Goal: Navigation & Orientation: Find specific page/section

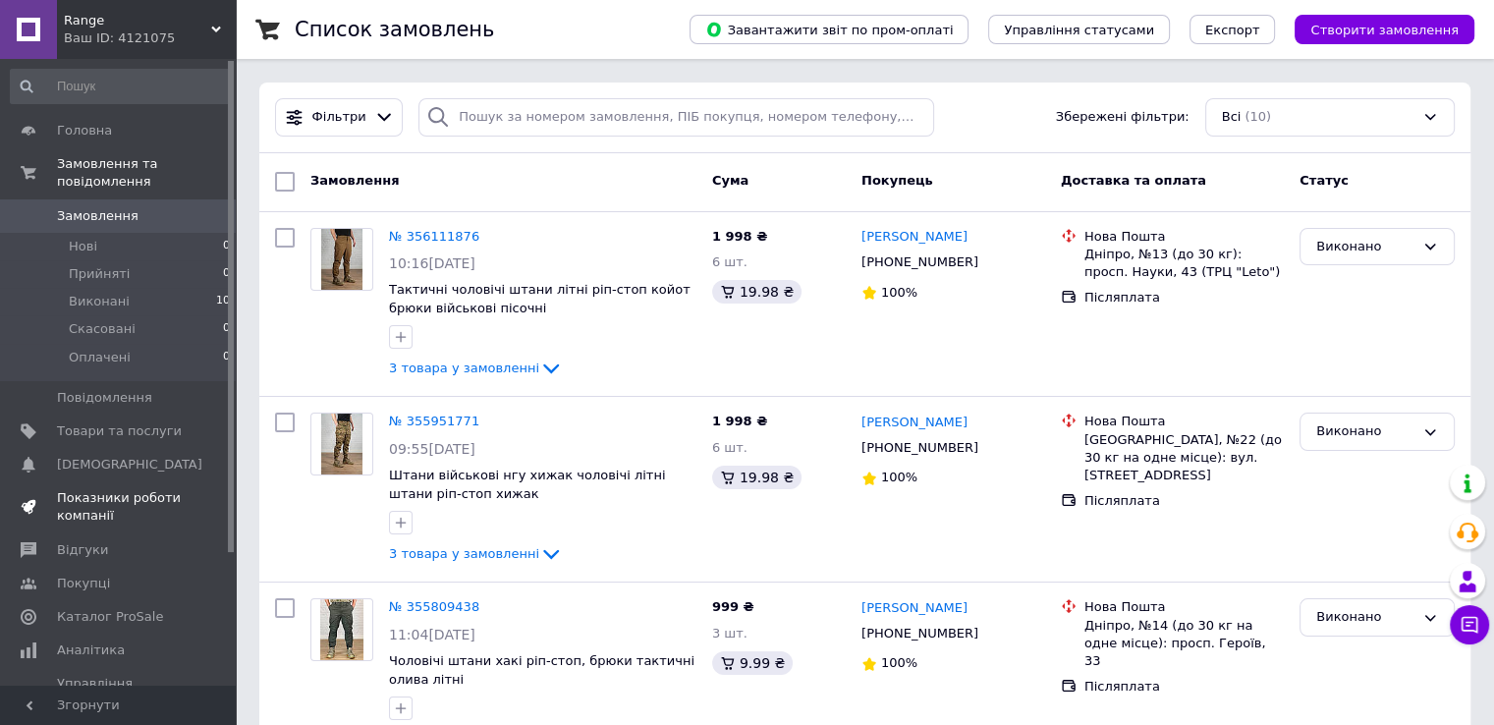
click at [120, 495] on span "Показники роботи компанії" at bounding box center [119, 506] width 125 height 35
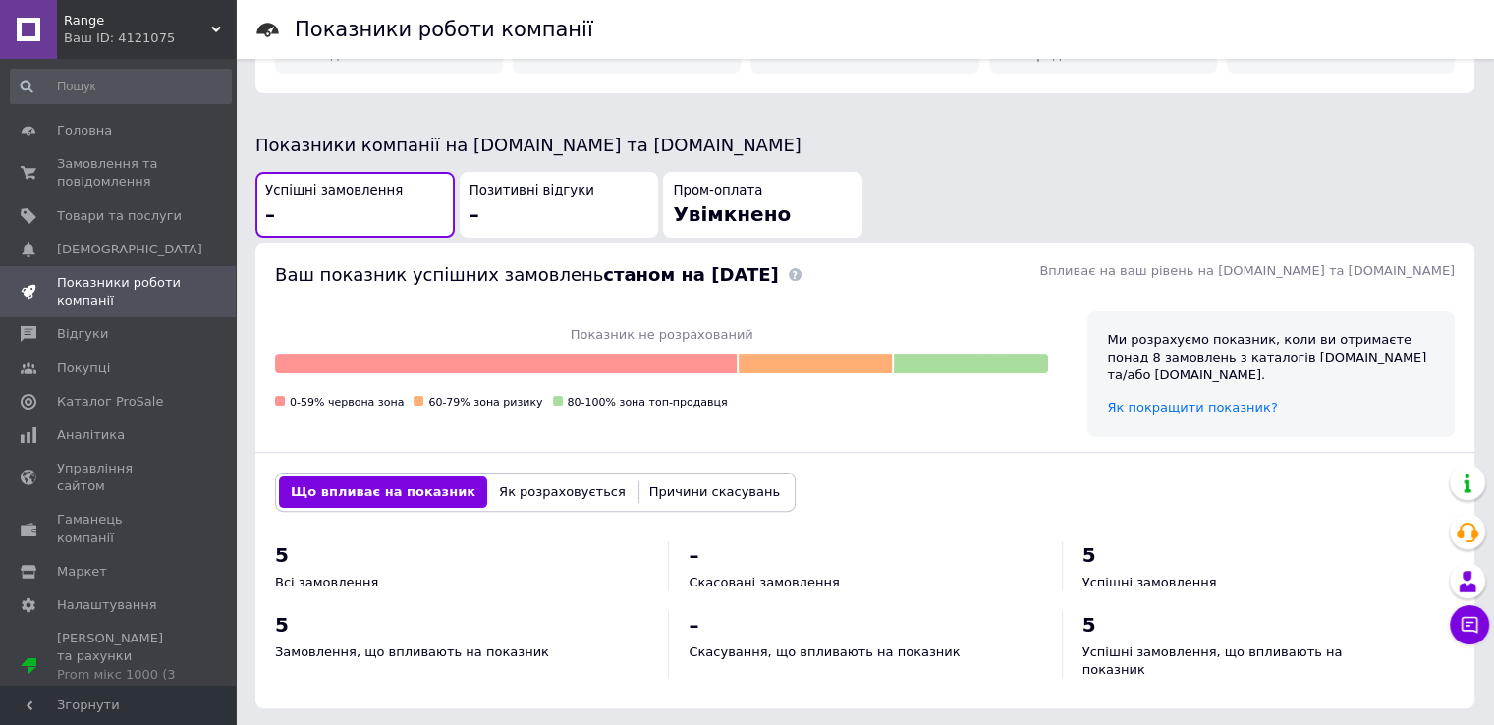
scroll to position [31, 0]
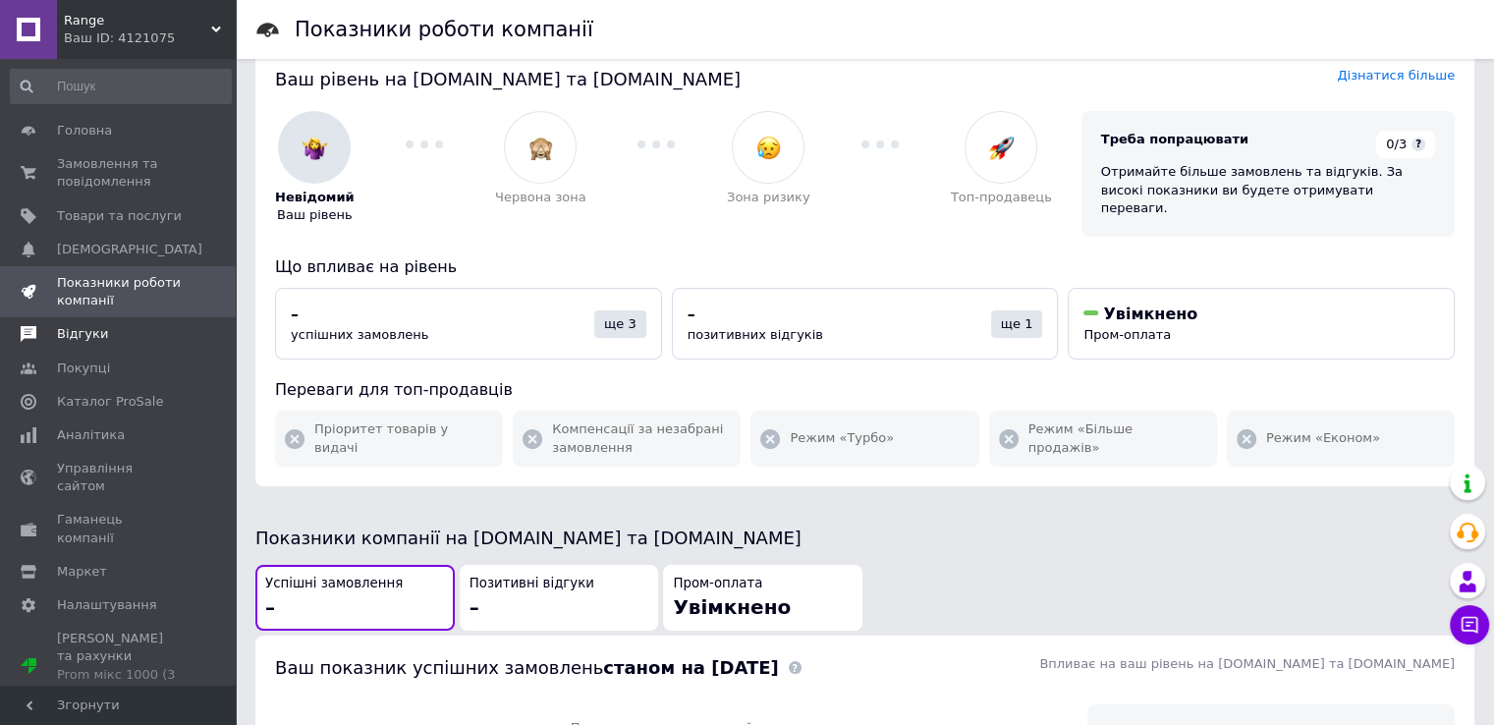
click at [90, 342] on span "Відгуки" at bounding box center [82, 334] width 51 height 18
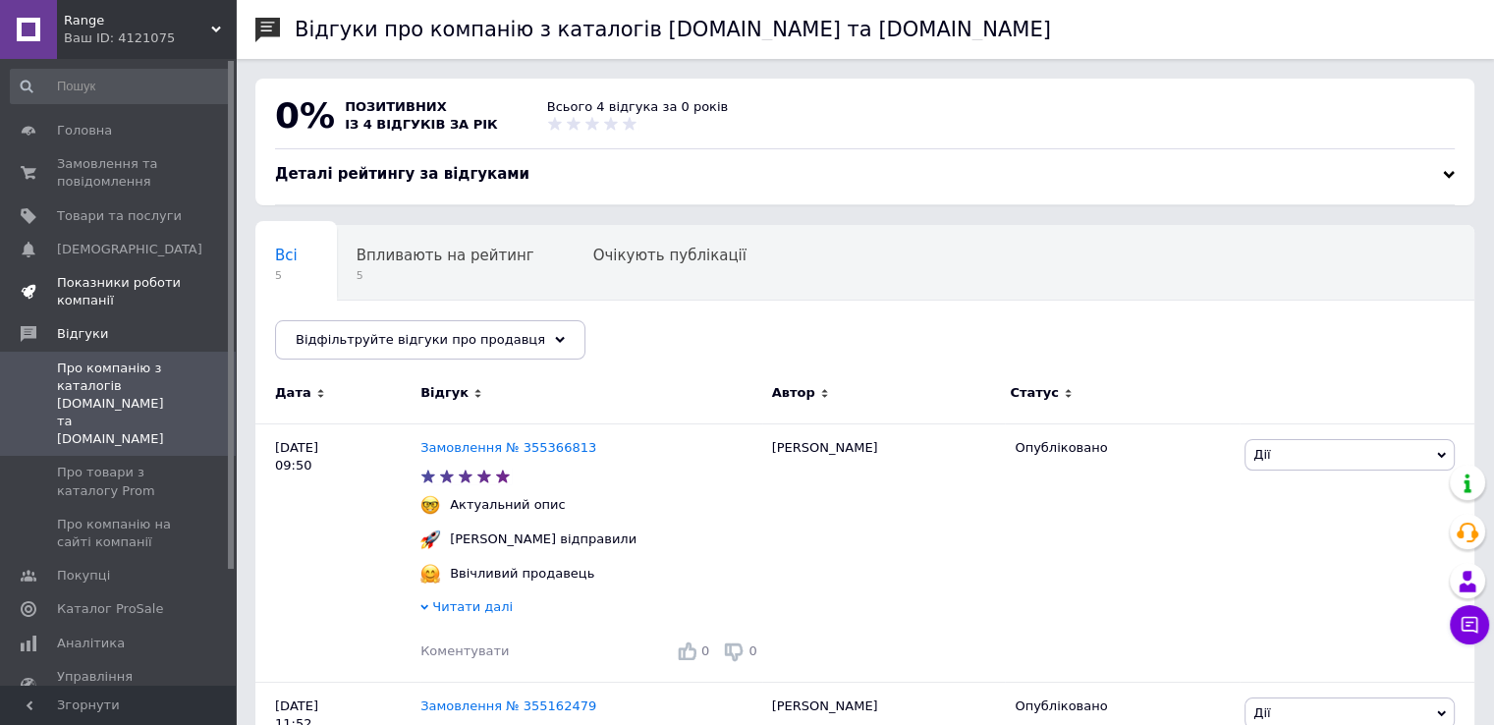
click at [89, 292] on span "Показники роботи компанії" at bounding box center [119, 291] width 125 height 35
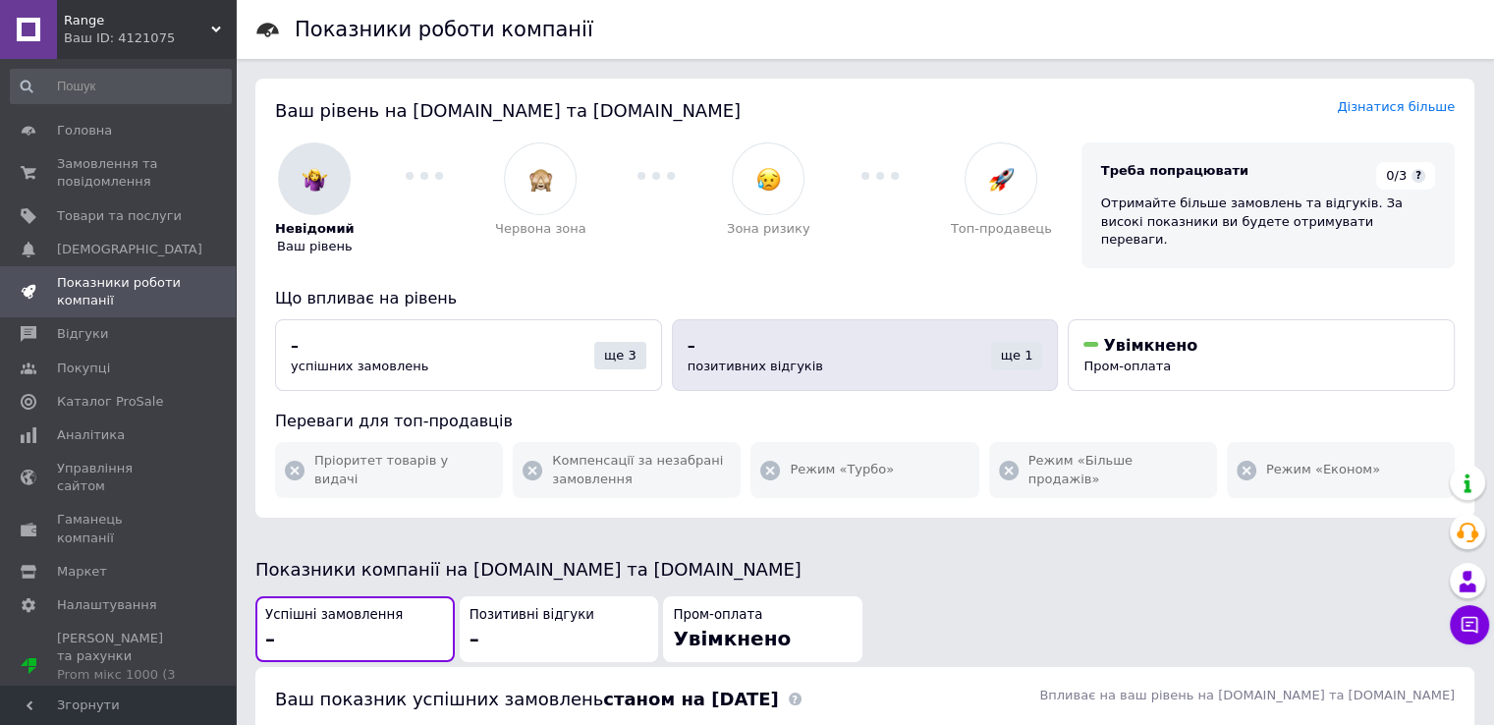
click at [1022, 342] on div "ще 1" at bounding box center [1017, 356] width 52 height 28
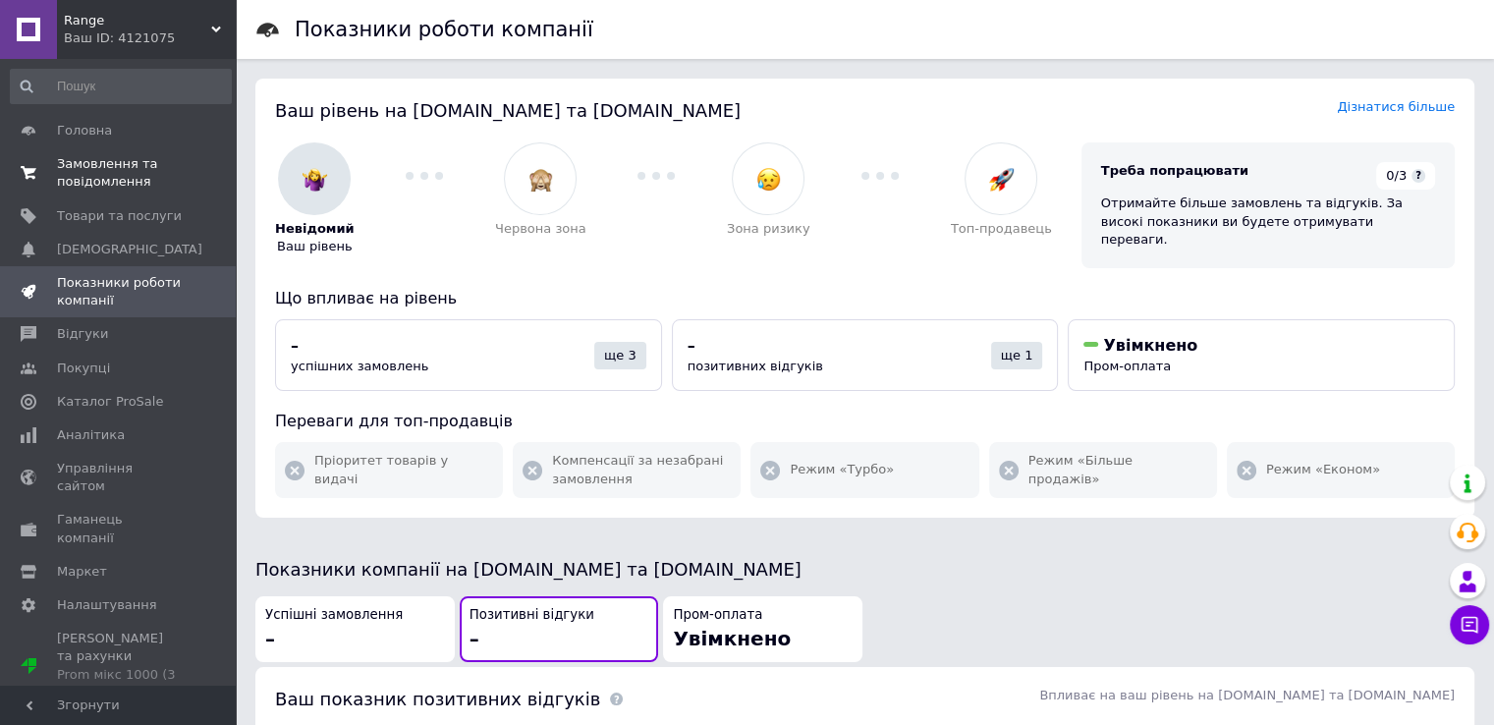
click at [80, 180] on span "Замовлення та повідомлення" at bounding box center [119, 172] width 125 height 35
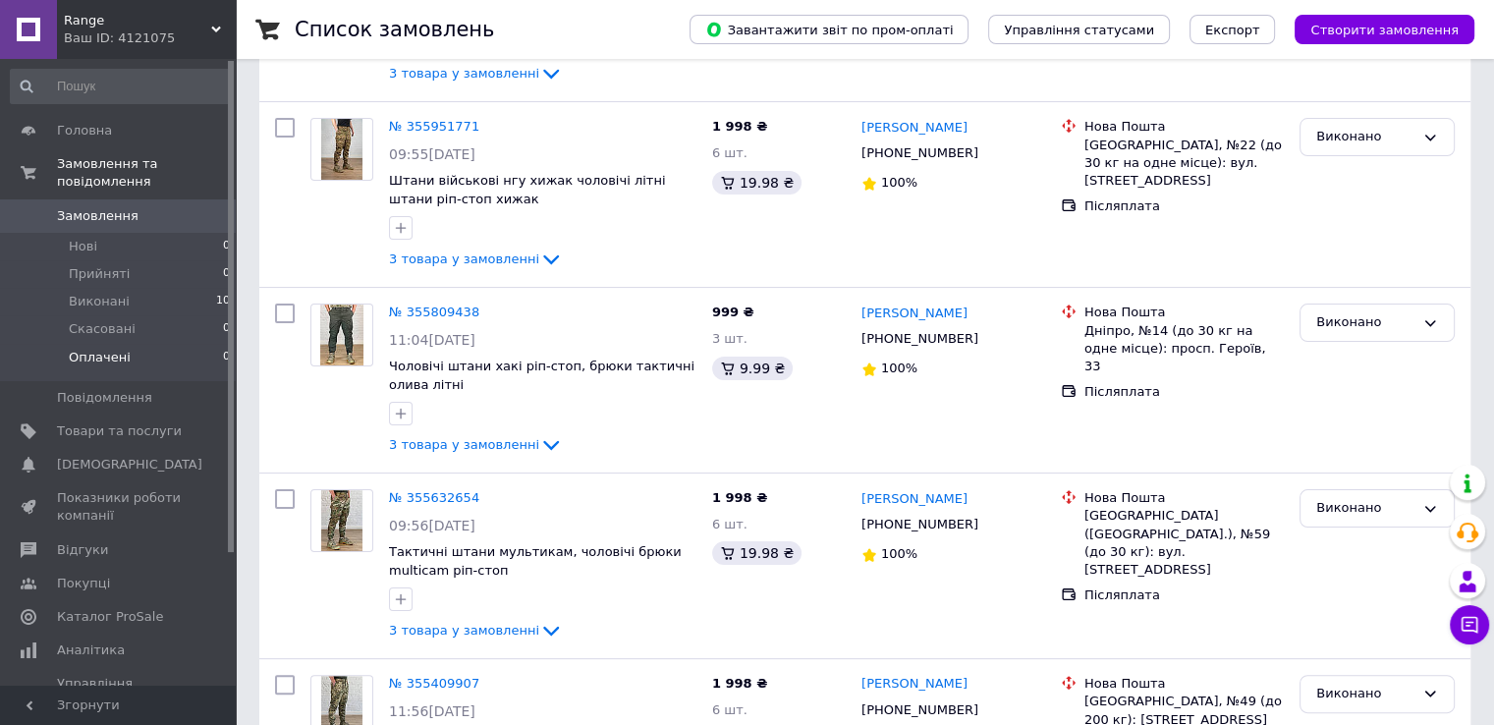
scroll to position [196, 0]
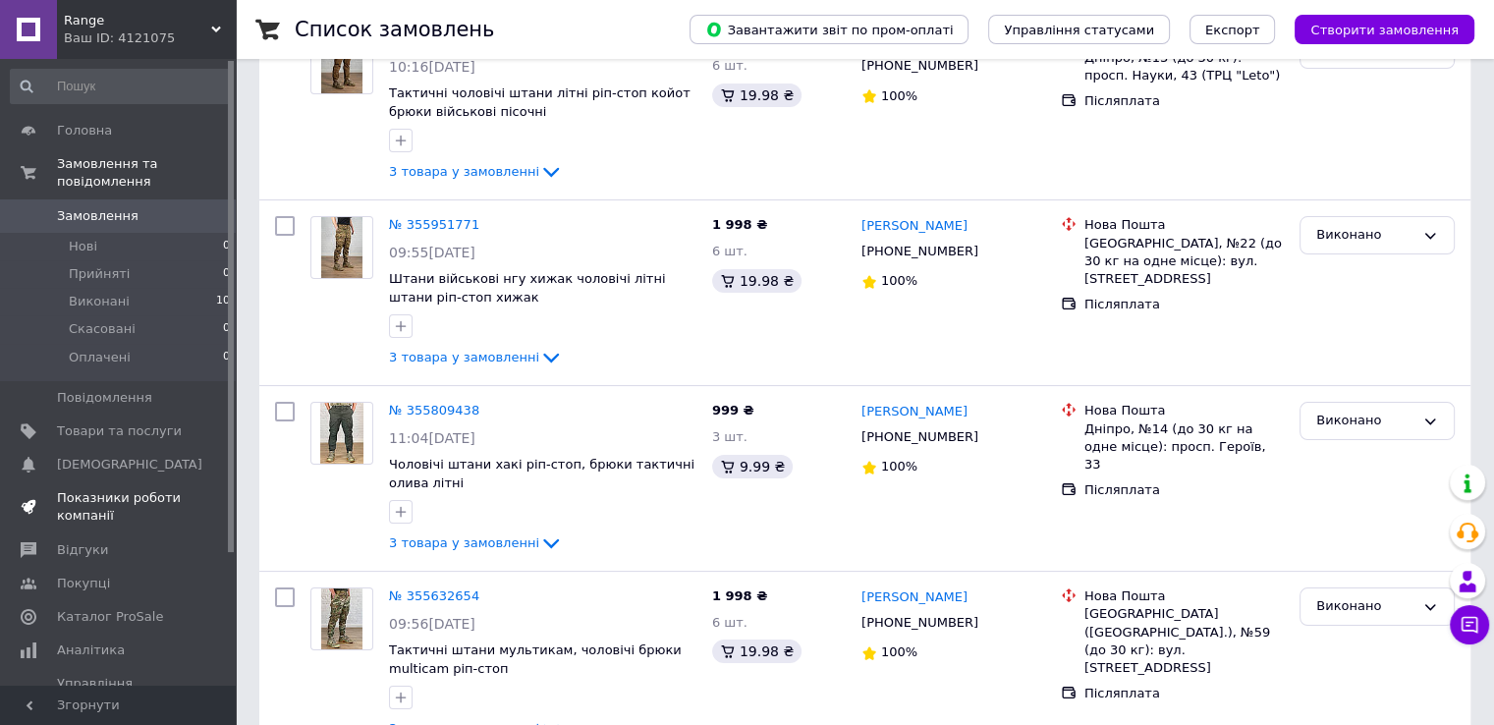
click at [106, 489] on span "Показники роботи компанії" at bounding box center [119, 506] width 125 height 35
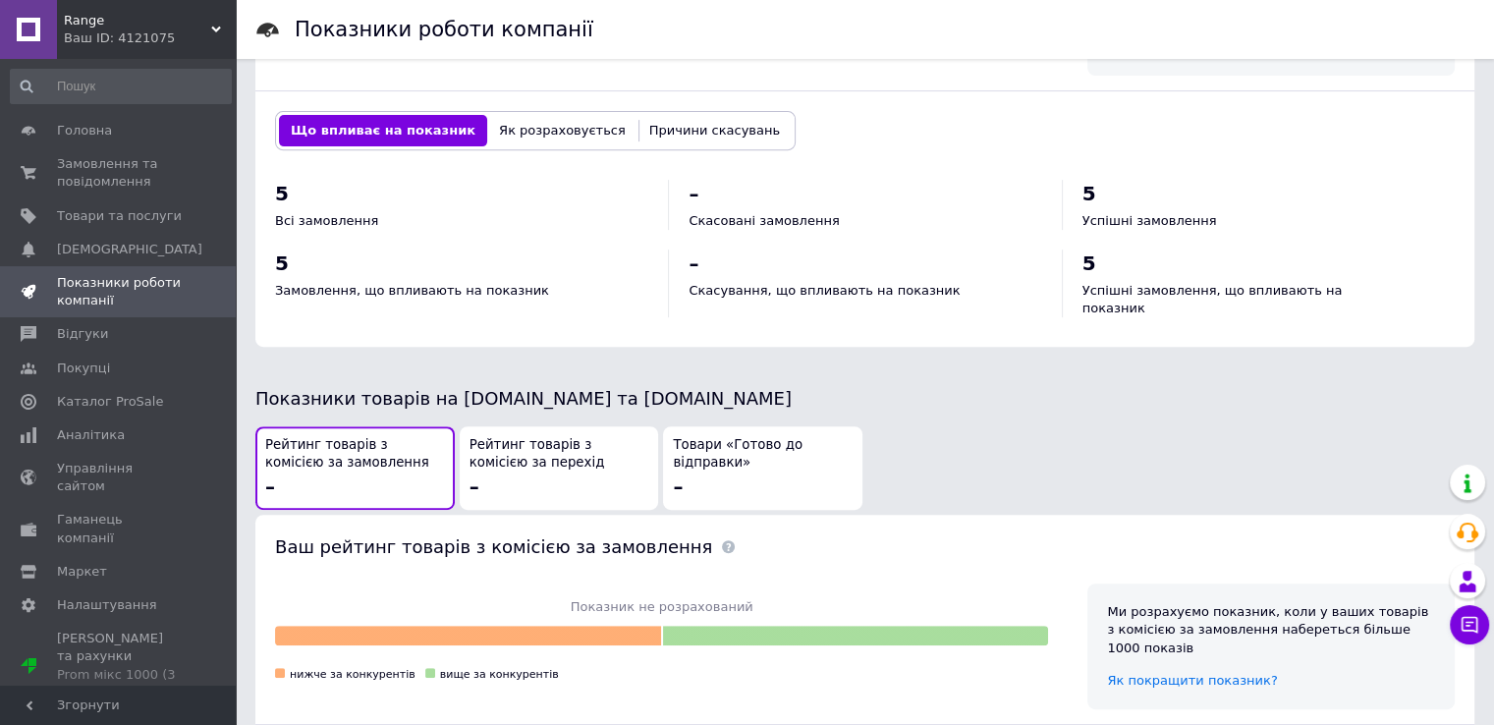
scroll to position [1014, 0]
